Goal: Find specific fact: Find specific fact

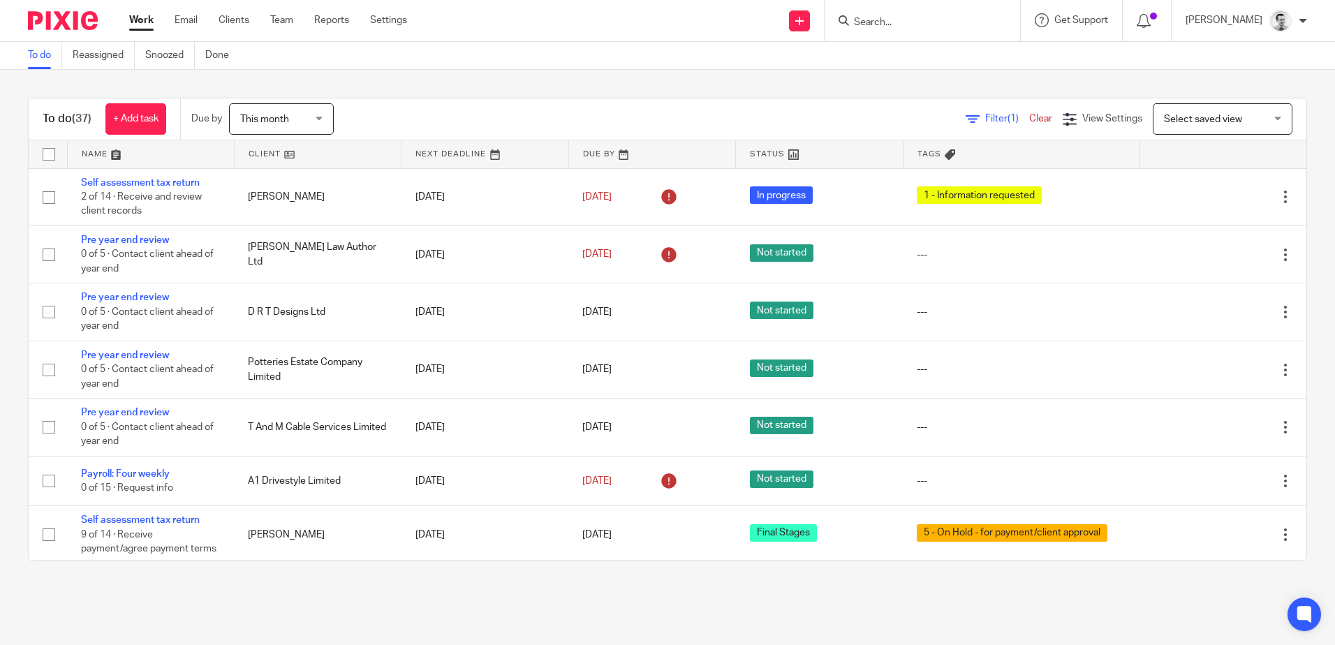
drag, startPoint x: 885, startPoint y: 17, endPoint x: 885, endPoint y: 24, distance: 7.7
click at [885, 20] on input "Search" at bounding box center [916, 23] width 126 height 13
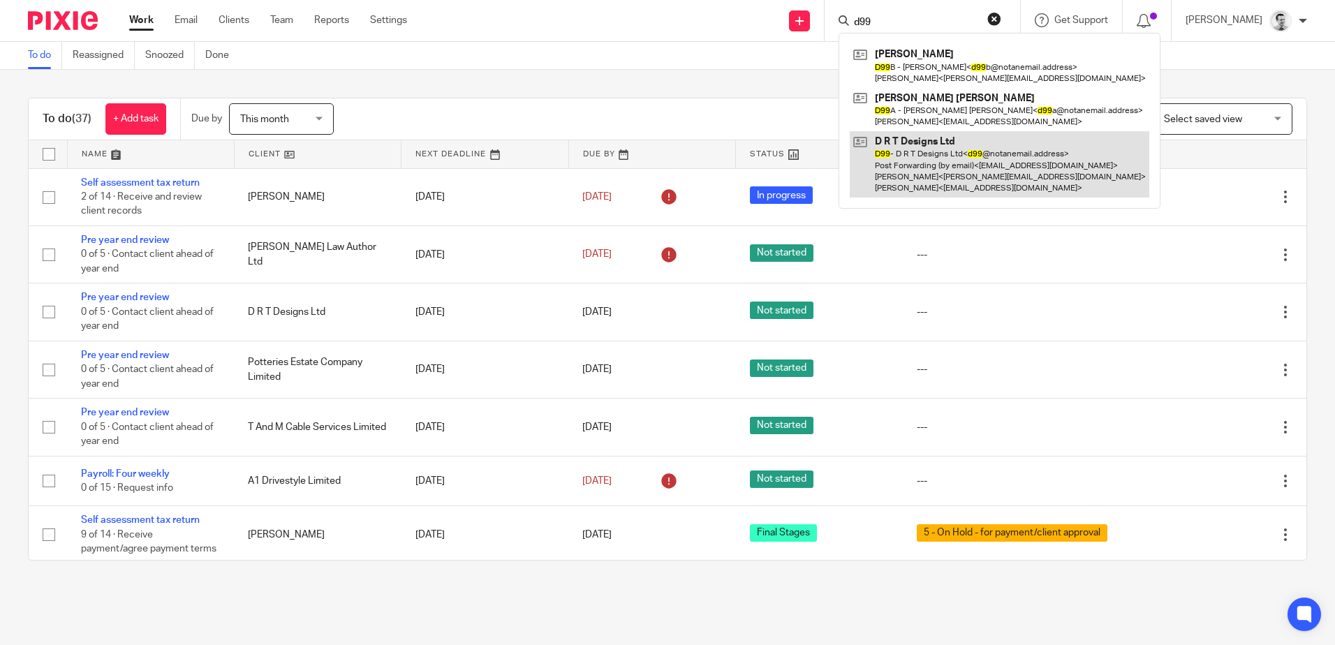
type input "d99"
click at [908, 168] on link at bounding box center [1000, 164] width 300 height 66
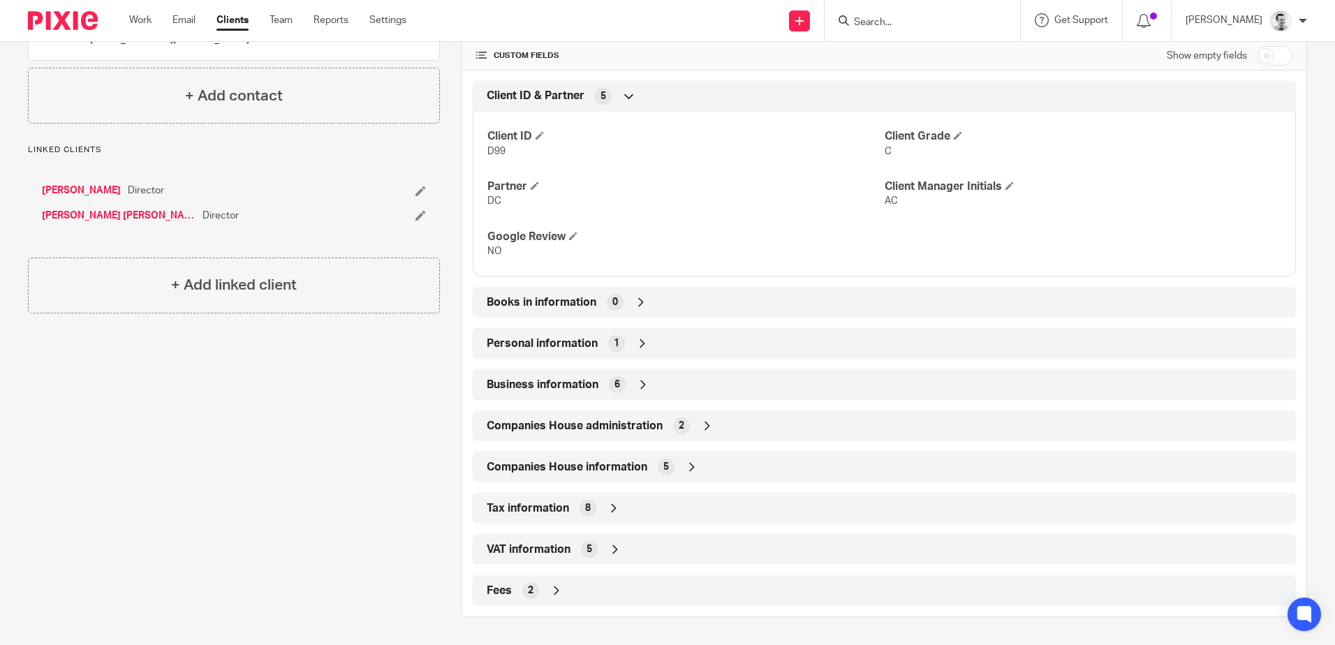
click at [630, 543] on div "VAT information 5" at bounding box center [884, 550] width 802 height 24
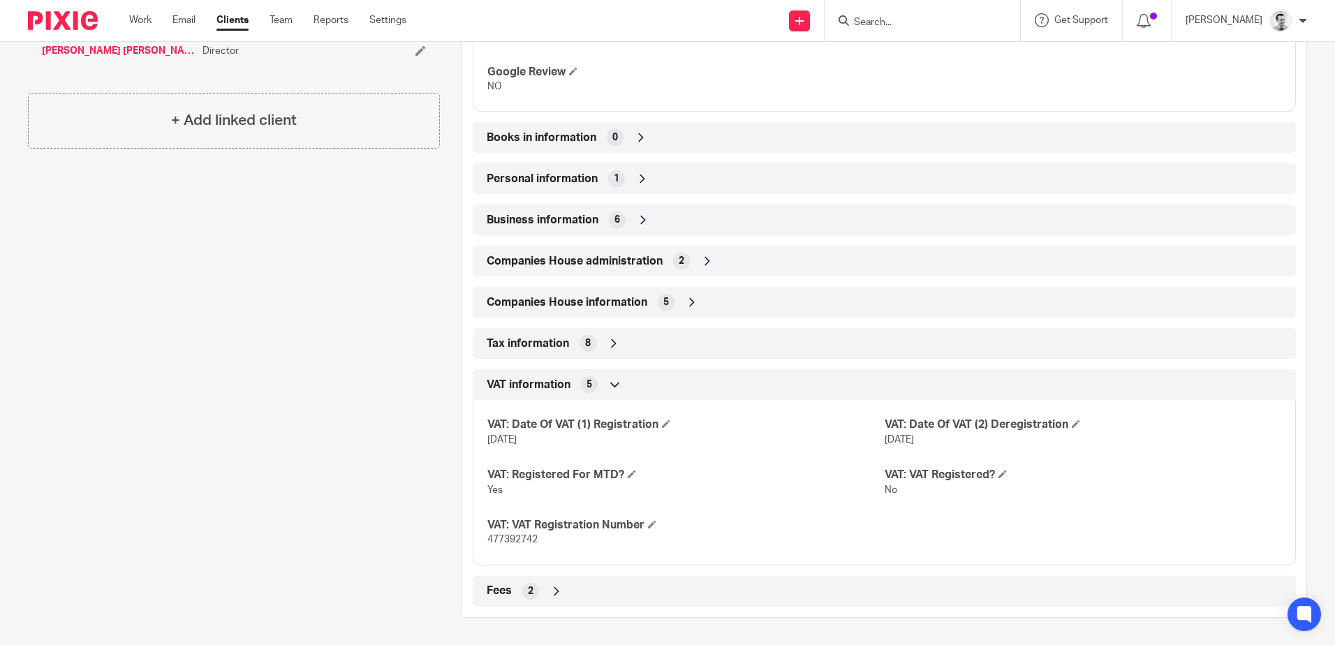
scroll to position [632, 0]
click at [510, 540] on span "477392742" at bounding box center [512, 539] width 50 height 10
copy span "477392742"
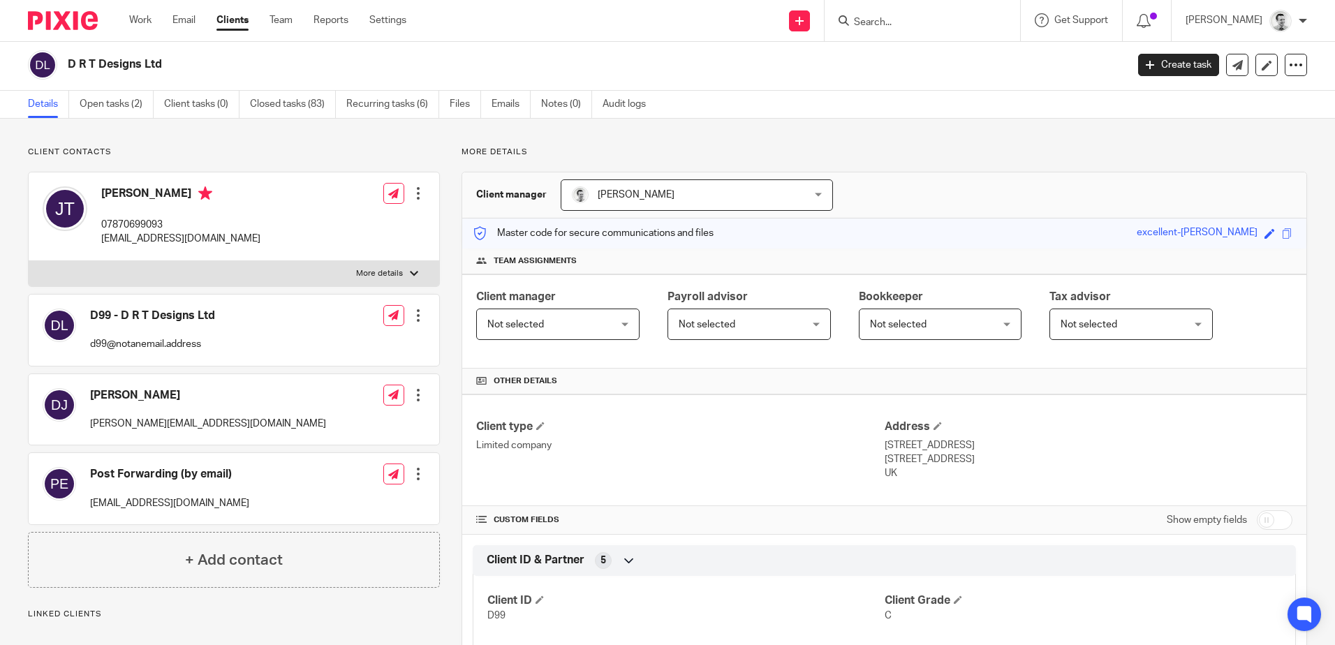
scroll to position [0, 0]
click at [899, 16] on form at bounding box center [927, 20] width 149 height 17
click at [899, 17] on input "Search" at bounding box center [916, 23] width 126 height 13
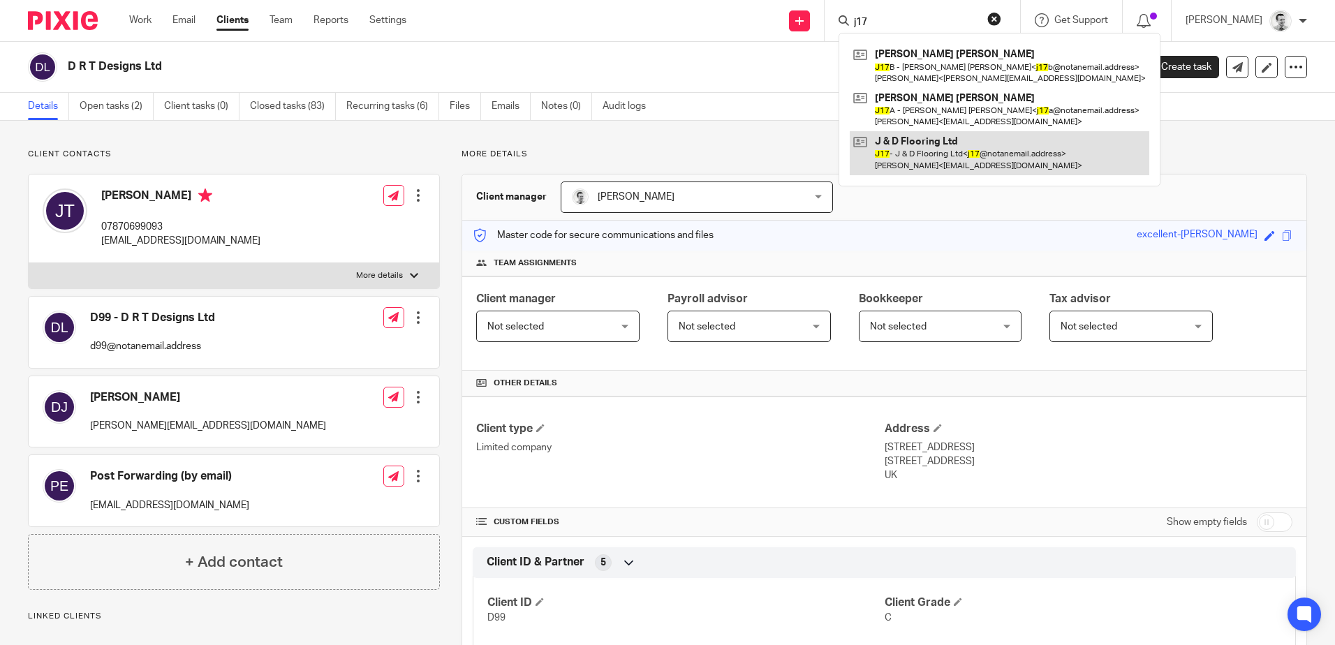
type input "j17"
click at [943, 156] on link at bounding box center [1000, 152] width 300 height 43
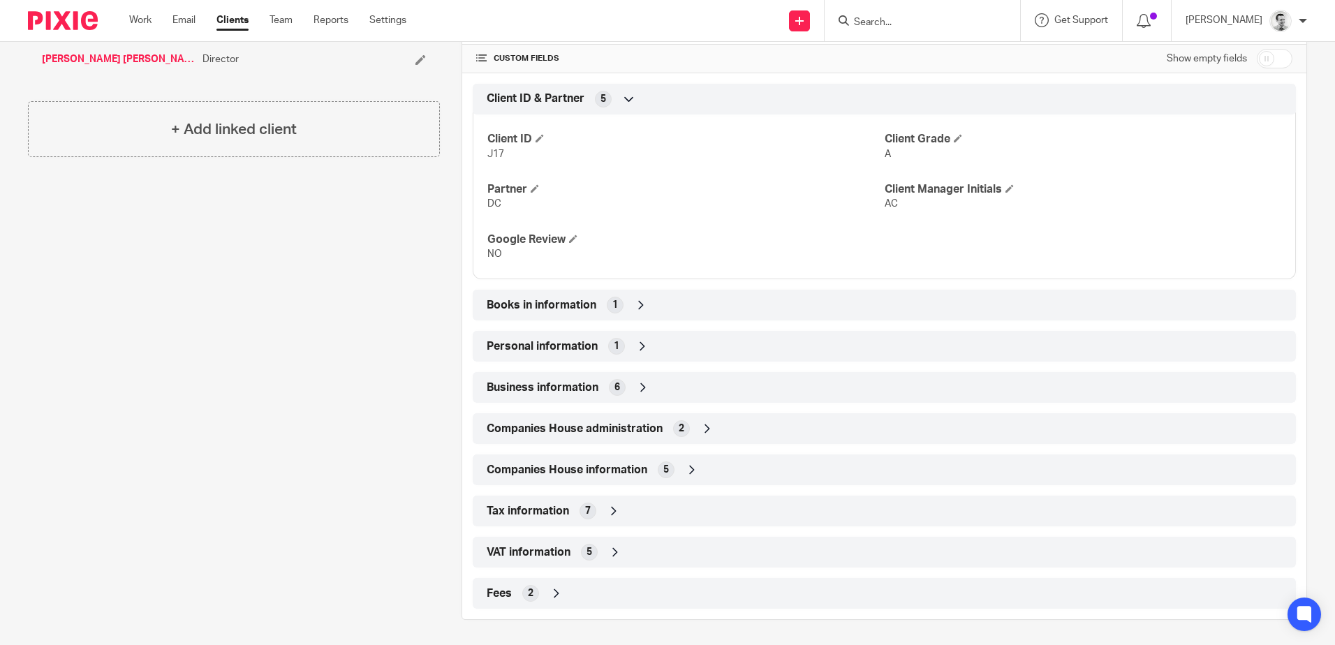
scroll to position [466, 0]
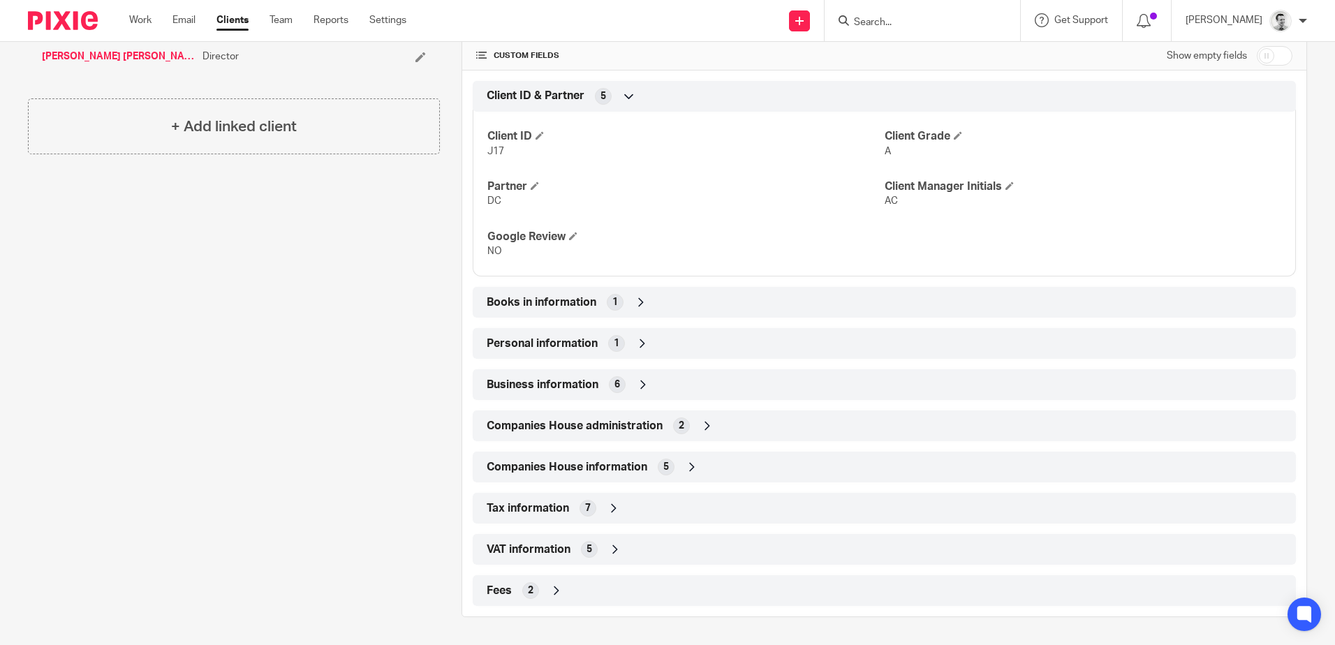
click at [632, 549] on div "VAT information 5" at bounding box center [884, 550] width 802 height 24
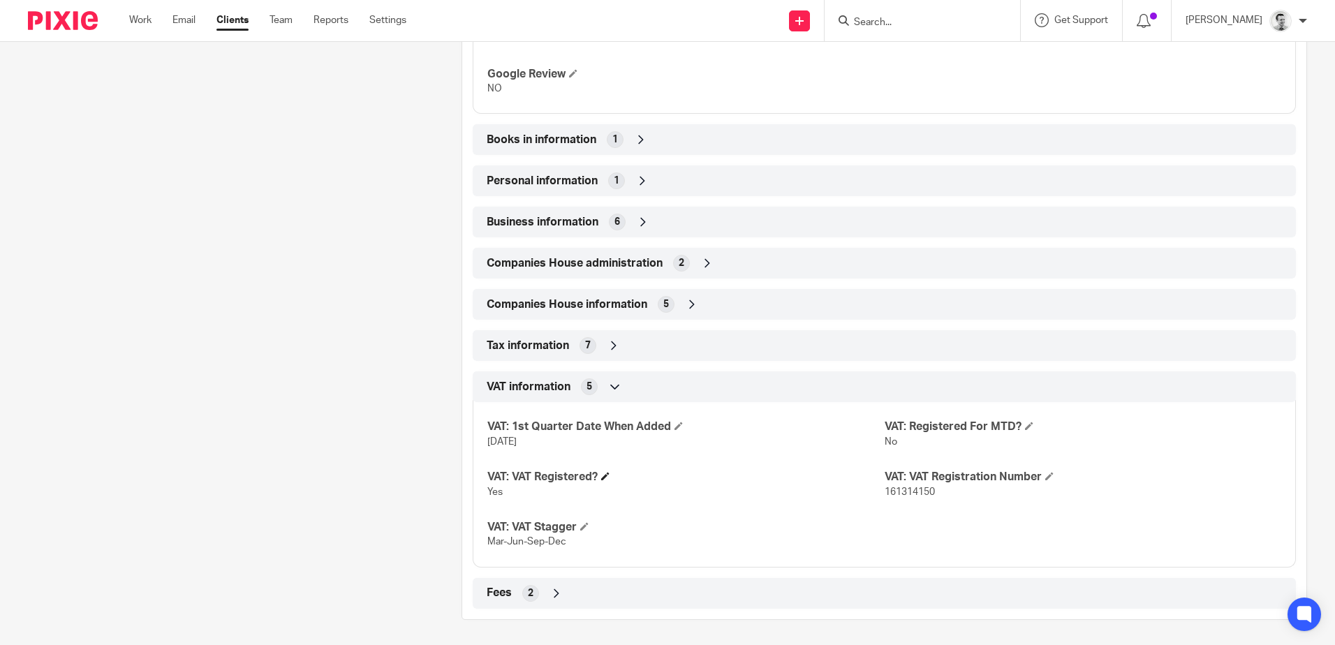
scroll to position [632, 0]
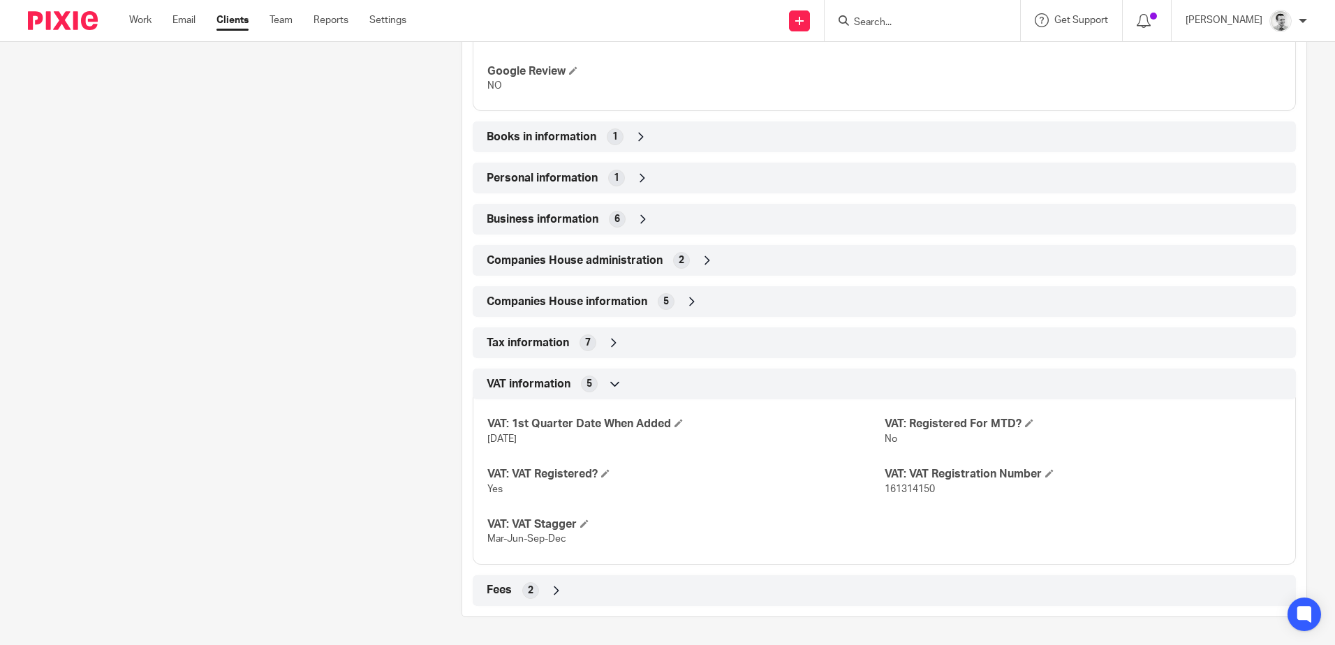
click at [895, 487] on span "161314150" at bounding box center [910, 490] width 50 height 10
copy span "161314150"
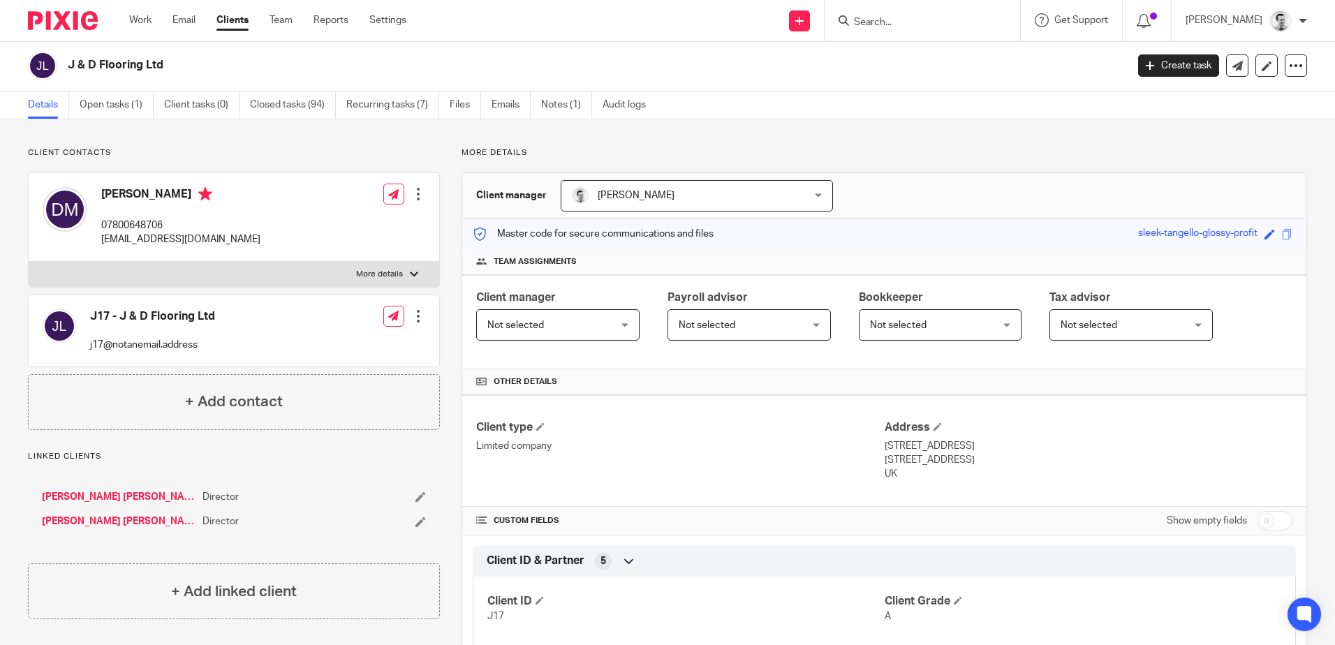
scroll to position [0, 0]
